Goal: Task Accomplishment & Management: Manage account settings

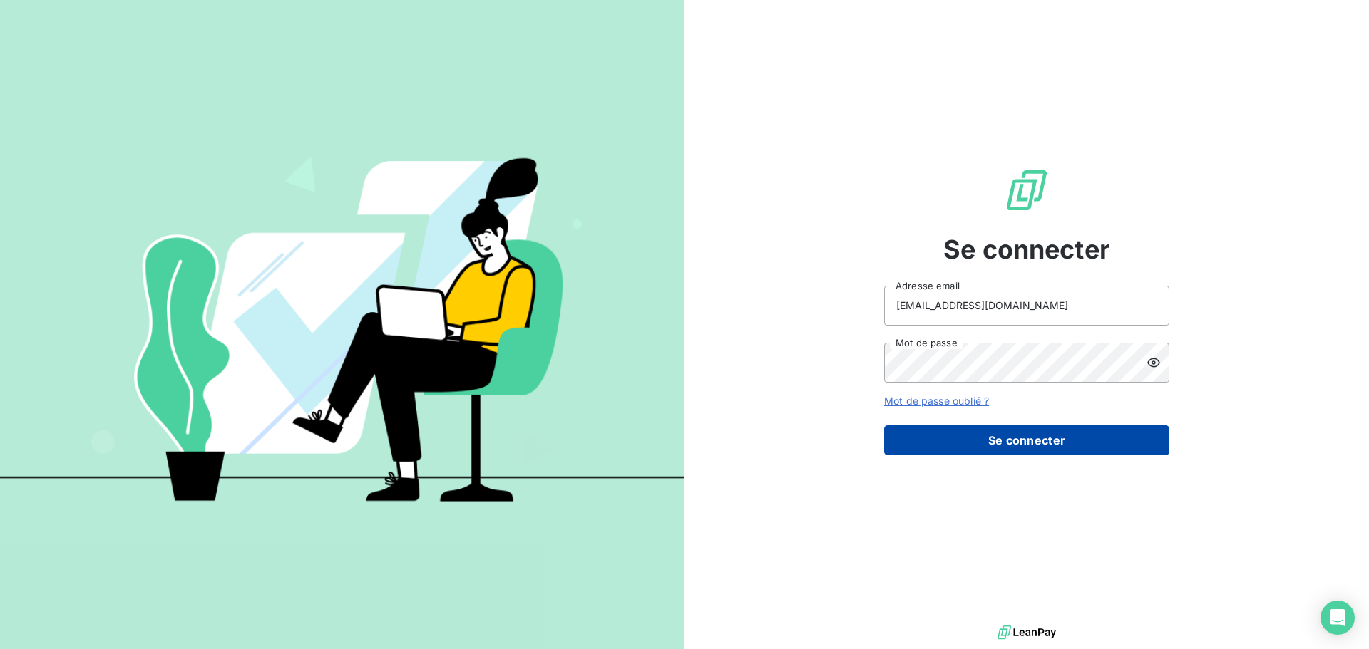
click at [978, 428] on button "Se connecter" at bounding box center [1026, 441] width 285 height 30
